Goal: Task Accomplishment & Management: Complete application form

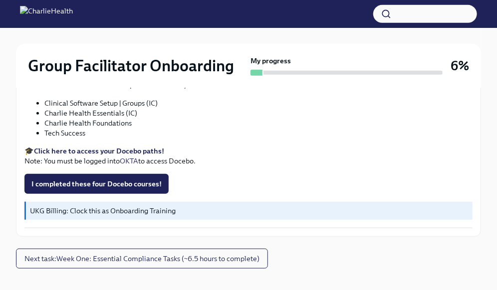
scroll to position [1547, 0]
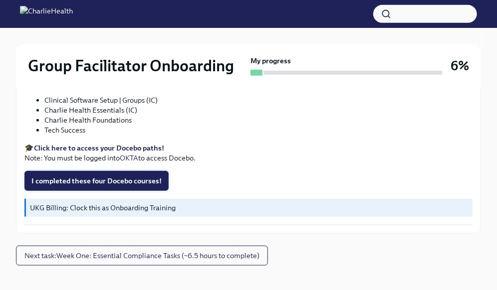
click at [93, 181] on span "I completed these four Docebo courses!" at bounding box center [96, 181] width 130 height 10
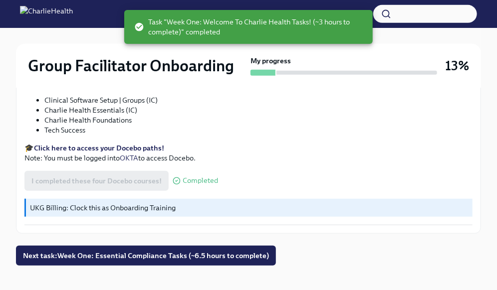
scroll to position [1558, 0]
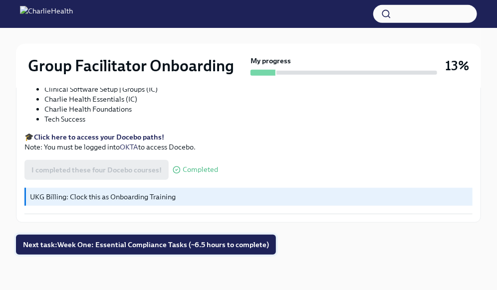
click at [95, 240] on span "Next task : Week One: Essential Compliance Tasks (~6.5 hours to complete)" at bounding box center [146, 245] width 246 height 10
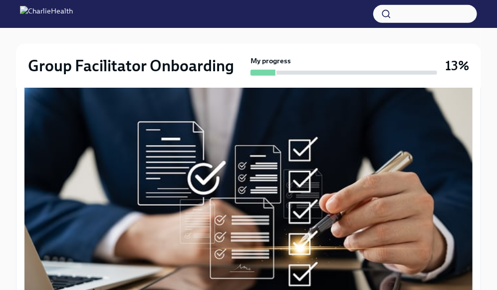
scroll to position [116, 0]
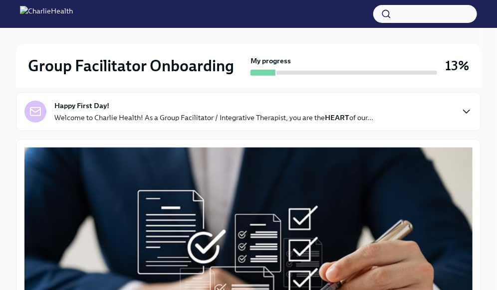
click at [465, 114] on icon "button" at bounding box center [466, 112] width 12 height 12
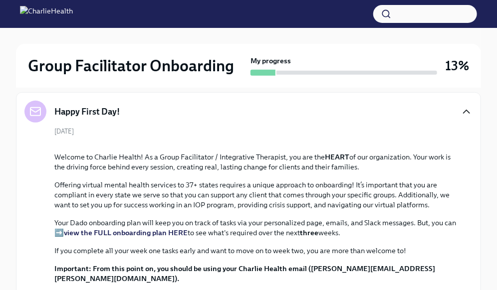
click at [463, 114] on icon "button" at bounding box center [466, 112] width 12 height 12
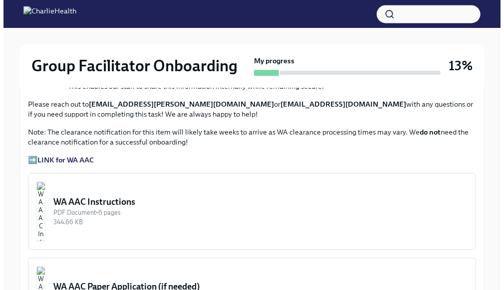
scroll to position [809, 0]
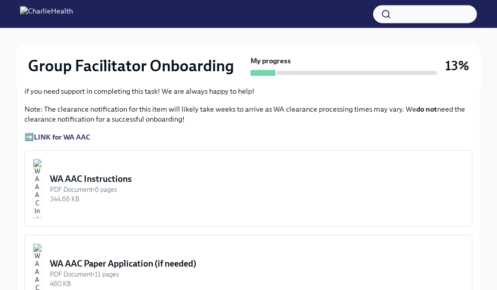
click at [70, 136] on strong "LINK for WA AAC" at bounding box center [62, 137] width 56 height 9
click at [119, 187] on div "PDF Document • 6 pages" at bounding box center [257, 189] width 414 height 9
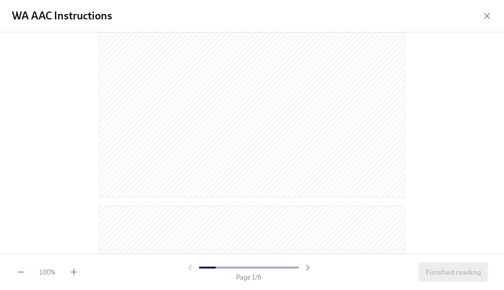
scroll to position [0, 0]
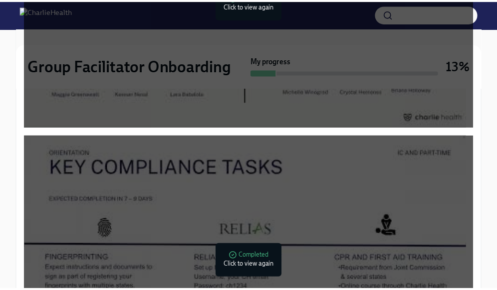
scroll to position [1551, 0]
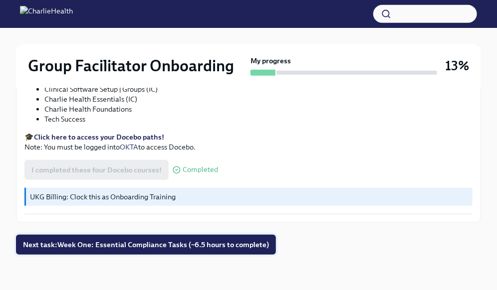
click at [132, 244] on span "Next task : Week One: Essential Compliance Tasks (~6.5 hours to complete)" at bounding box center [146, 245] width 246 height 10
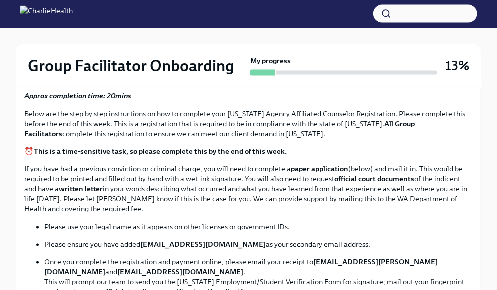
scroll to position [464, 0]
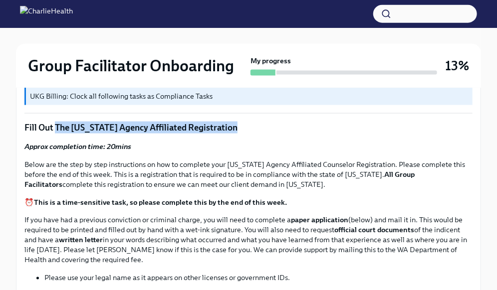
drag, startPoint x: 55, startPoint y: 125, endPoint x: 238, endPoint y: 120, distance: 182.6
copy p "The [US_STATE] Agency Affiliated Registration"
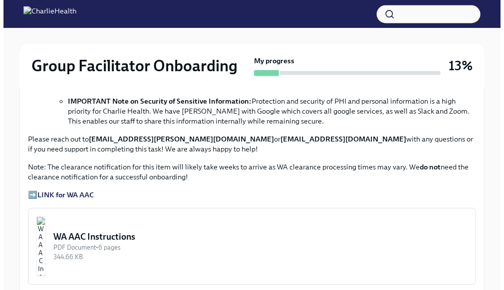
scroll to position [788, 0]
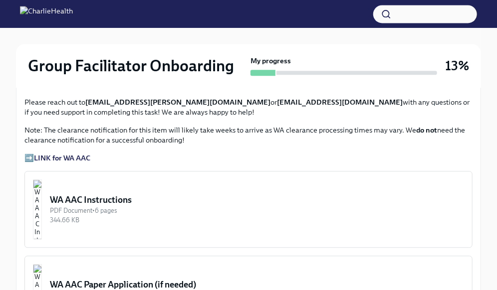
drag, startPoint x: 112, startPoint y: 205, endPoint x: 52, endPoint y: 213, distance: 60.0
click at [42, 213] on img "button" at bounding box center [37, 210] width 9 height 60
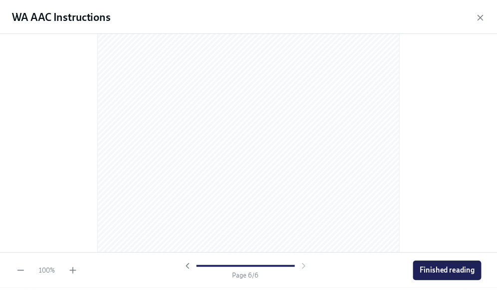
scroll to position [2210, 0]
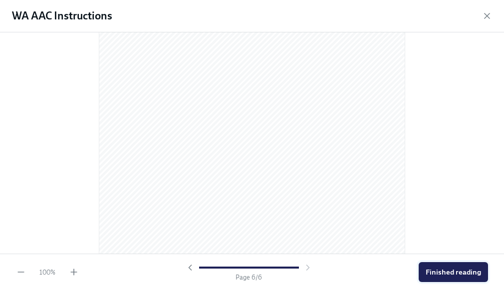
click at [468, 274] on span "Finished reading" at bounding box center [452, 272] width 55 height 10
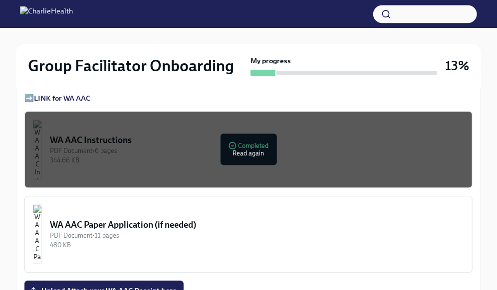
scroll to position [908, 0]
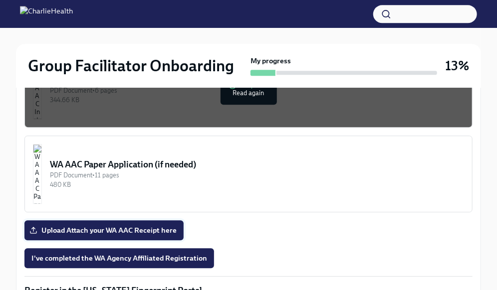
click at [96, 227] on span "Upload Attach your WA AAC Receipt here" at bounding box center [103, 230] width 145 height 10
click at [0, 0] on input "Upload Attach your WA AAC Receipt here" at bounding box center [0, 0] width 0 height 0
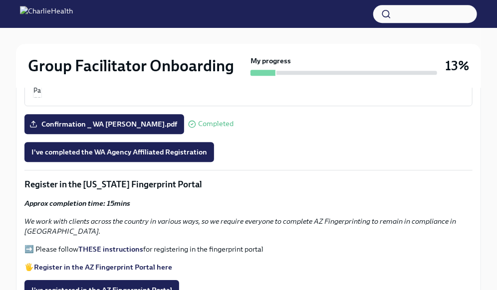
scroll to position [1052, 0]
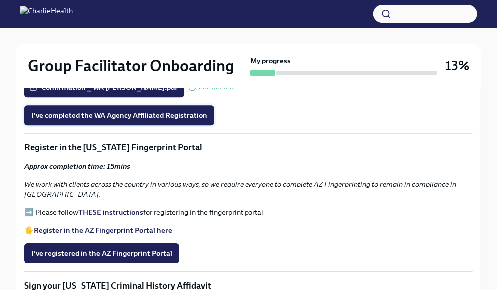
click at [109, 113] on span "I've completed the WA Agency Affiliated Registration" at bounding box center [119, 115] width 176 height 10
